Goal: Navigation & Orientation: Go to known website

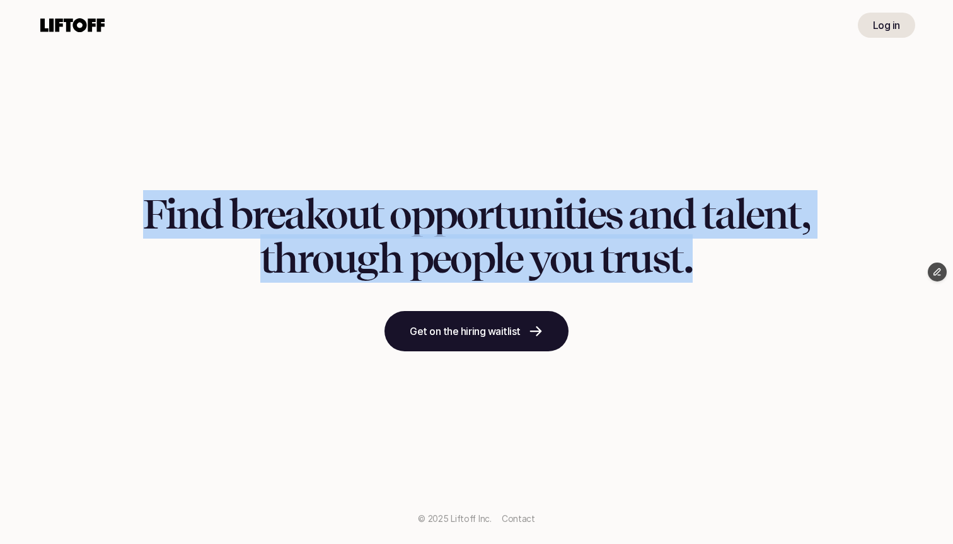
drag, startPoint x: 760, startPoint y: 264, endPoint x: 151, endPoint y: 207, distance: 611.8
click at [151, 207] on h1 "Find breakout opportunities and talent, through people you trust." at bounding box center [476, 237] width 667 height 89
copy h1 "Find breakout opportunities and talent, through people you trust."
